Goal: Transaction & Acquisition: Purchase product/service

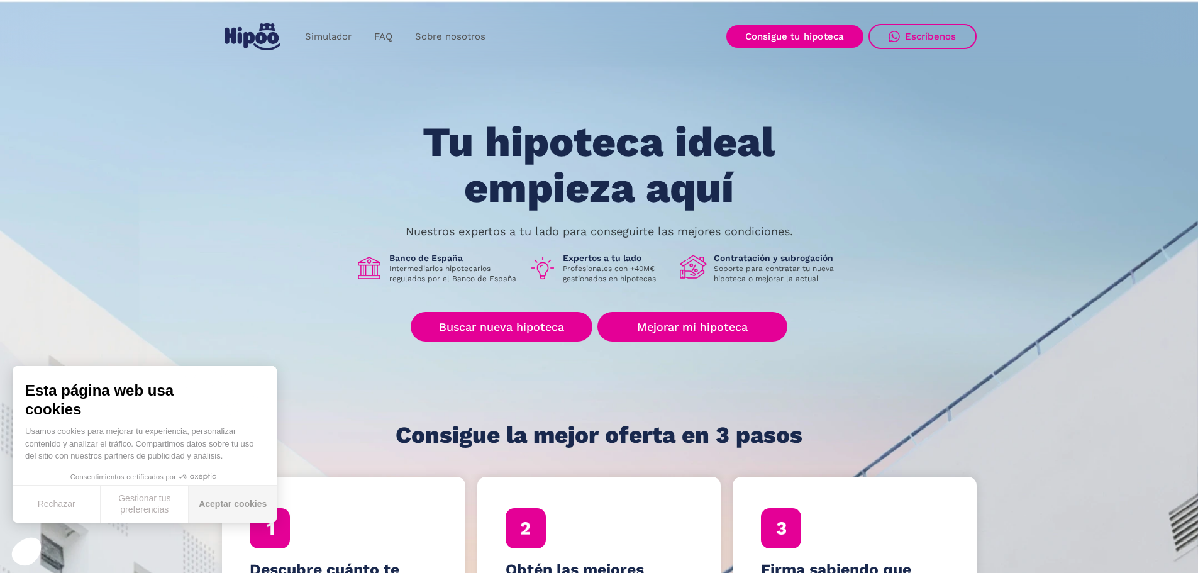
click at [207, 504] on button "Aceptar cookies" at bounding box center [233, 504] width 88 height 37
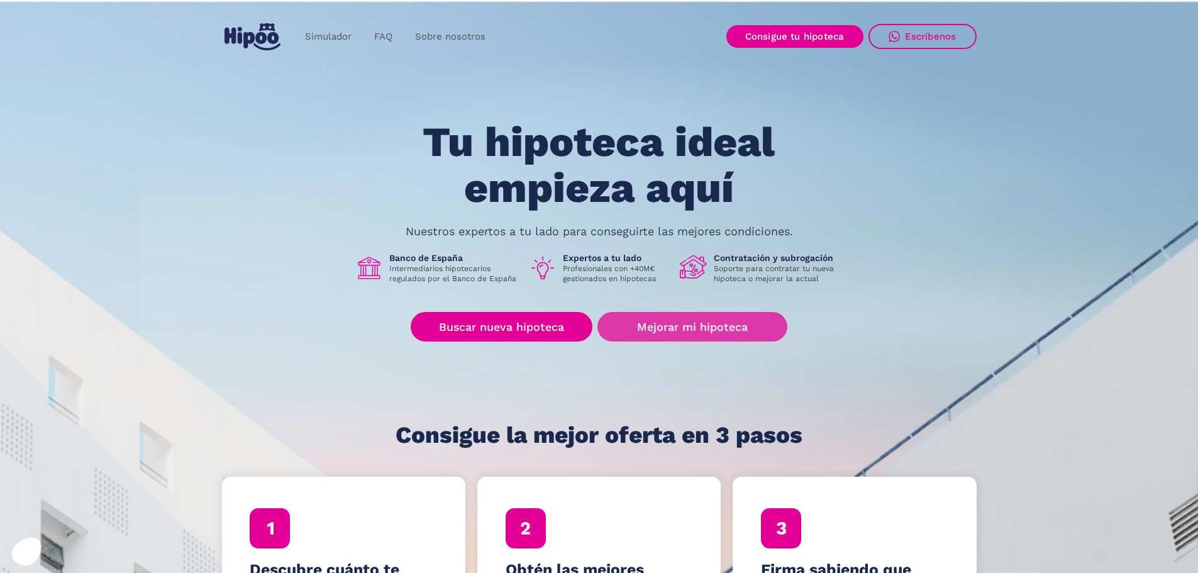
click at [669, 328] on link "Mejorar mi hipoteca" at bounding box center [692, 327] width 189 height 30
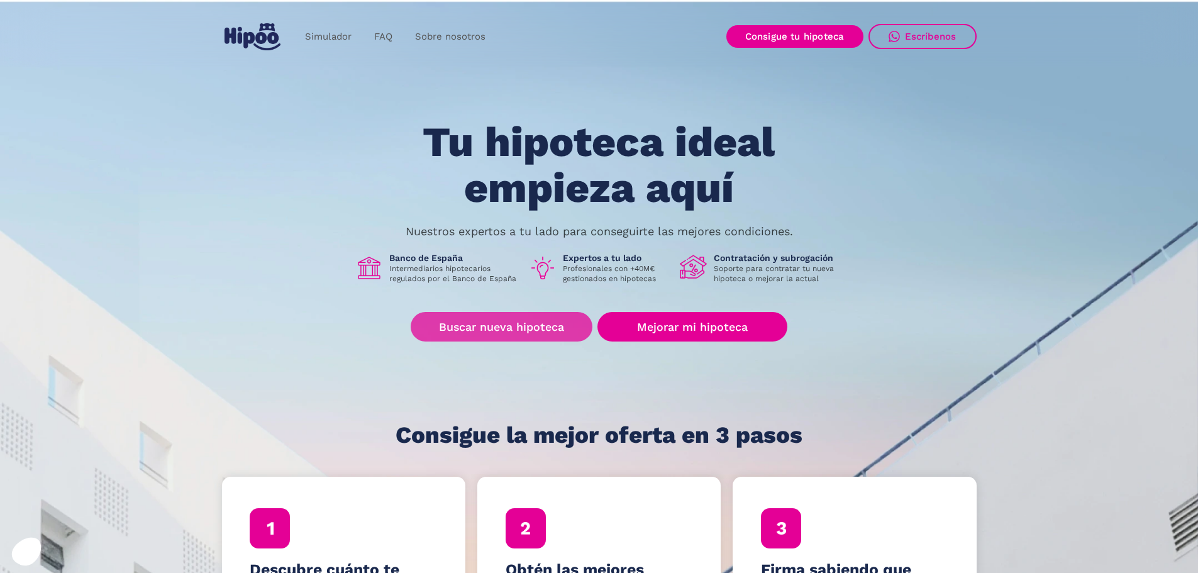
click at [496, 323] on link "Buscar nueva hipoteca" at bounding box center [502, 327] width 182 height 30
